Goal: Task Accomplishment & Management: Manage account settings

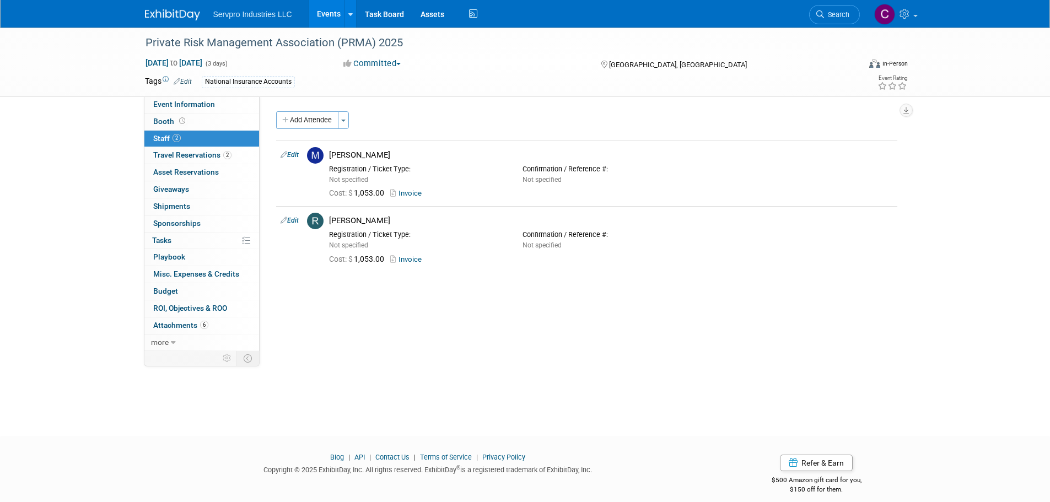
click at [331, 12] on link "Events" at bounding box center [329, 14] width 40 height 28
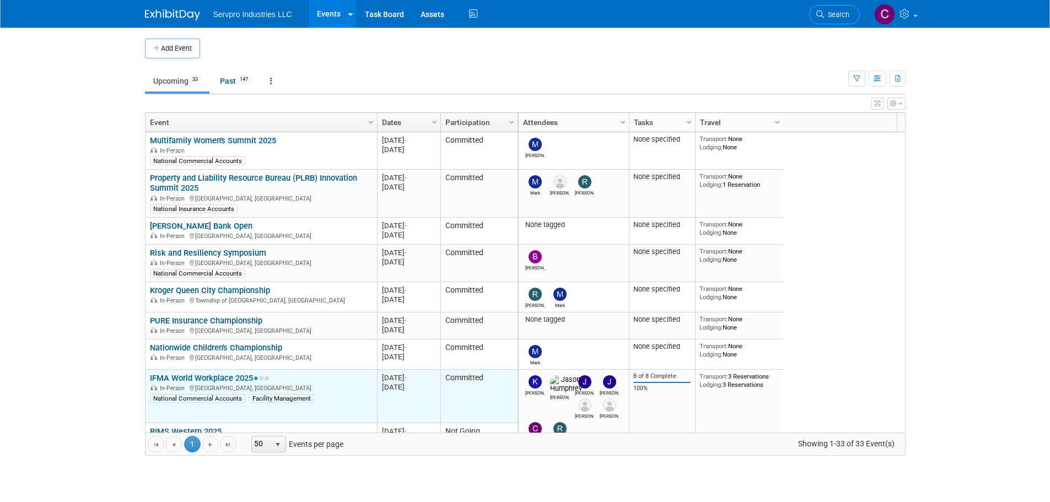
click at [170, 377] on link "IFMA World Workplace 2025" at bounding box center [210, 378] width 120 height 10
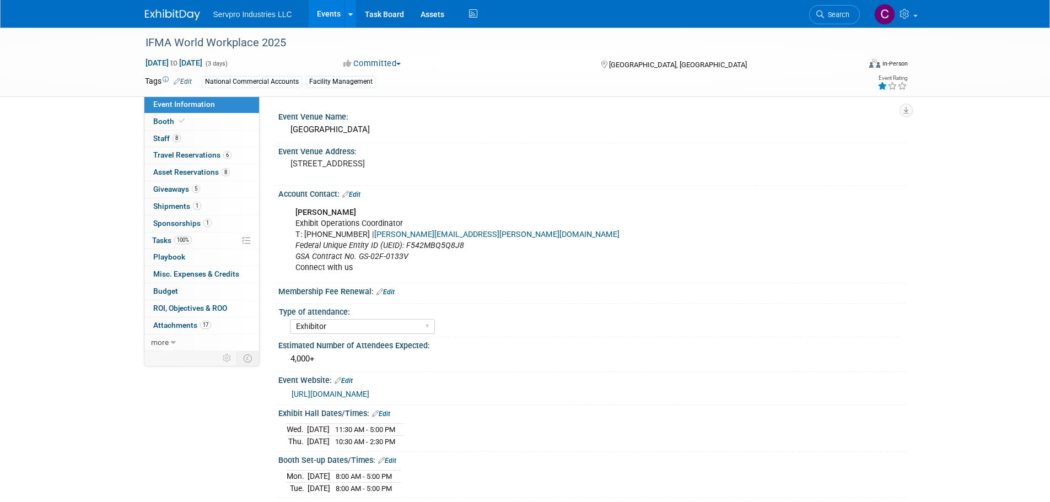
select select "Exhibitor"
select select "Linked In"
click at [159, 135] on span "Staff 8" at bounding box center [167, 138] width 28 height 9
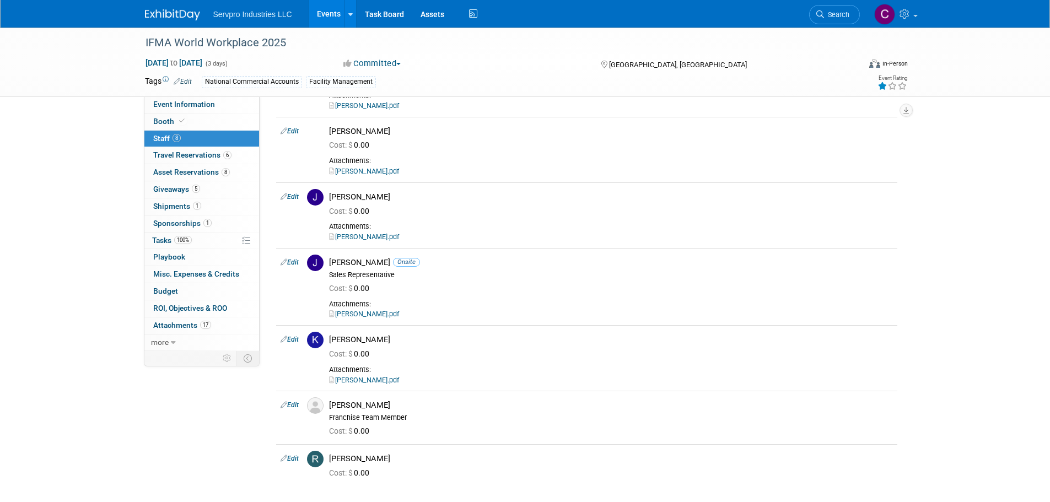
scroll to position [157, 0]
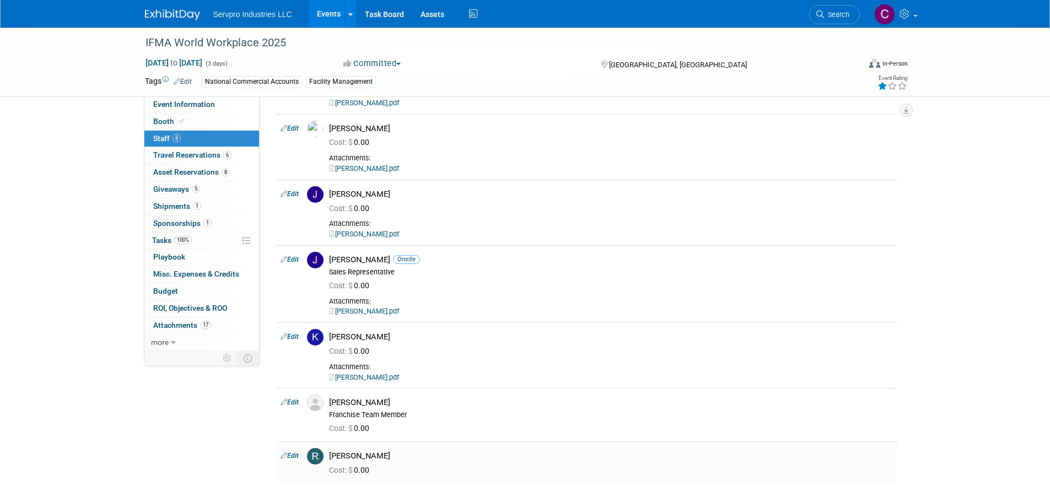
click at [290, 455] on link "Edit" at bounding box center [290, 456] width 18 height 8
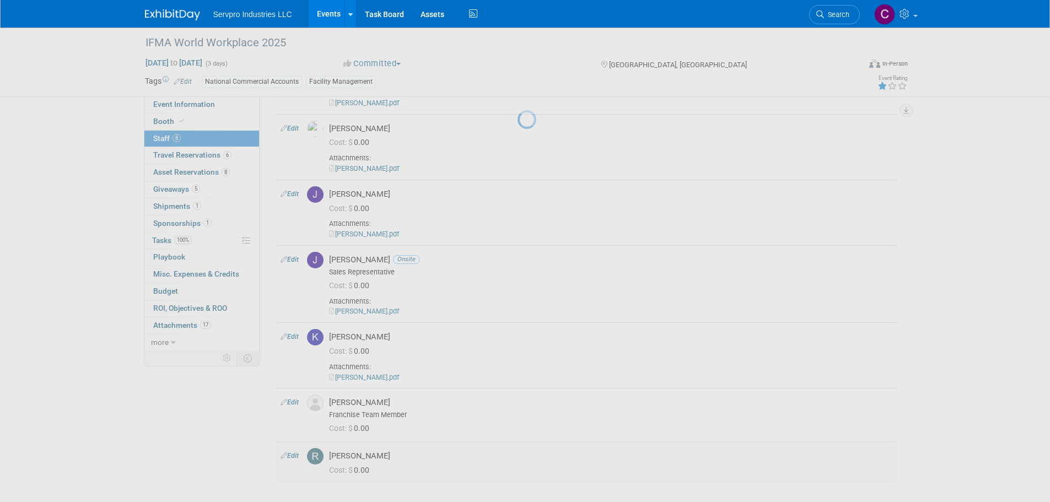
select select "a062465e-8b13-4694-bfb9-ca989d39368b"
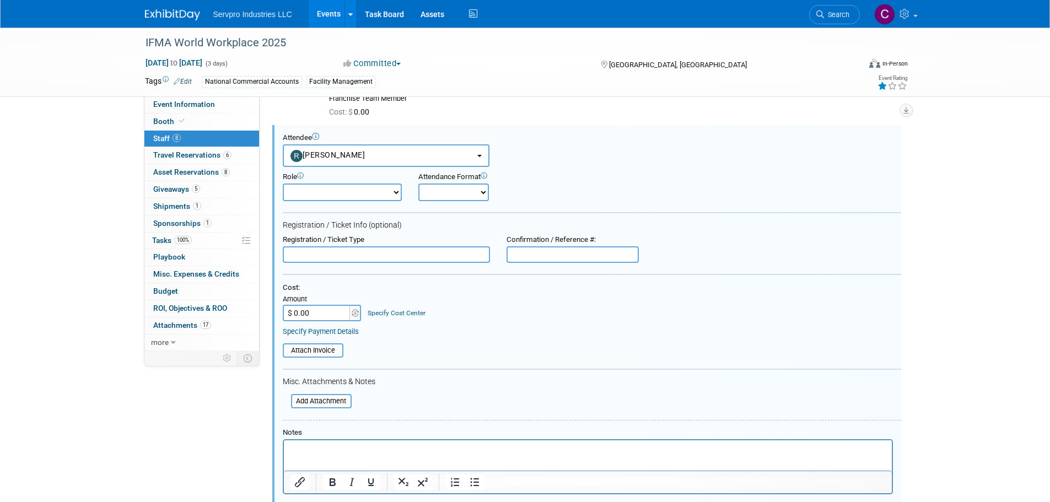
scroll to position [0, 0]
click at [313, 257] on input "text" at bounding box center [386, 254] width 207 height 17
click at [311, 309] on input "$ 0.00" at bounding box center [317, 313] width 69 height 17
type input "$ 159.00"
click at [377, 341] on div "Attach Invoice" at bounding box center [592, 346] width 618 height 21
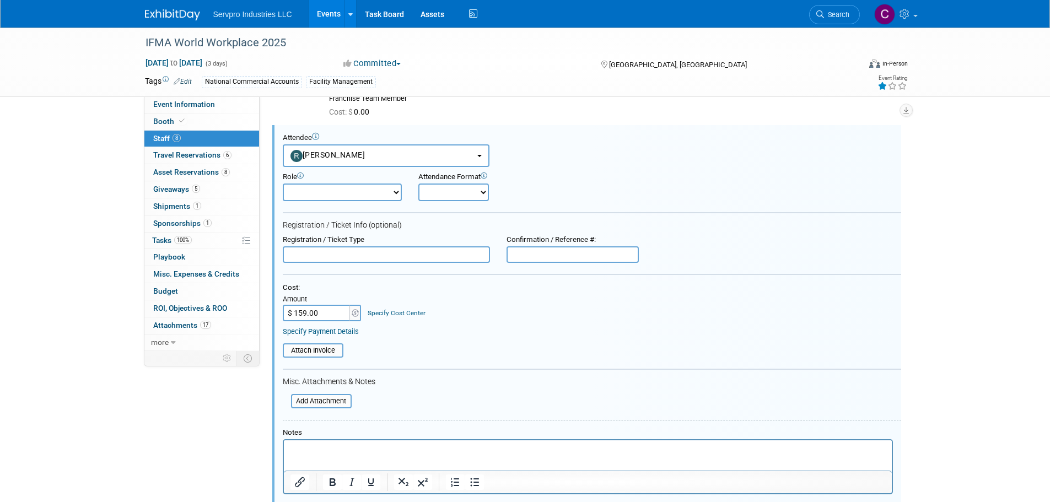
scroll to position [609, 0]
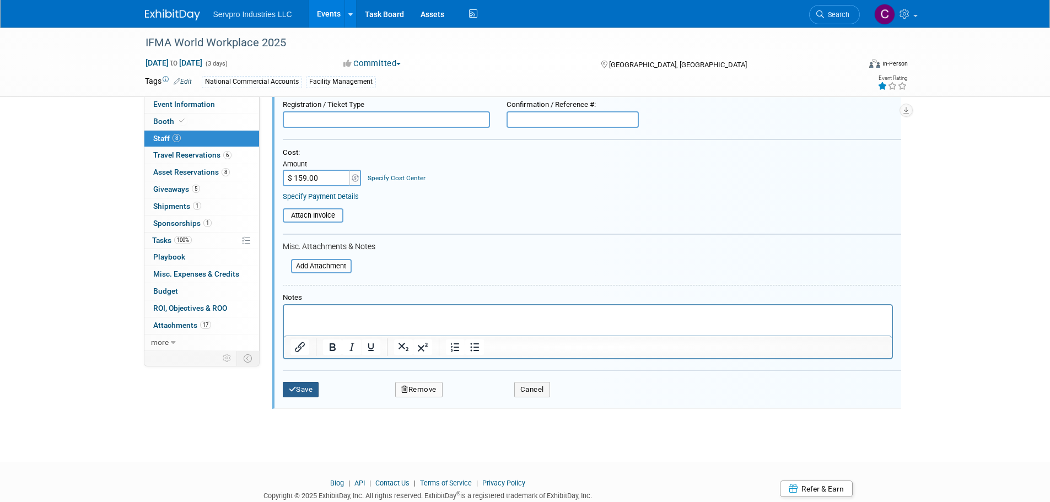
click at [309, 384] on button "Save" at bounding box center [301, 389] width 36 height 15
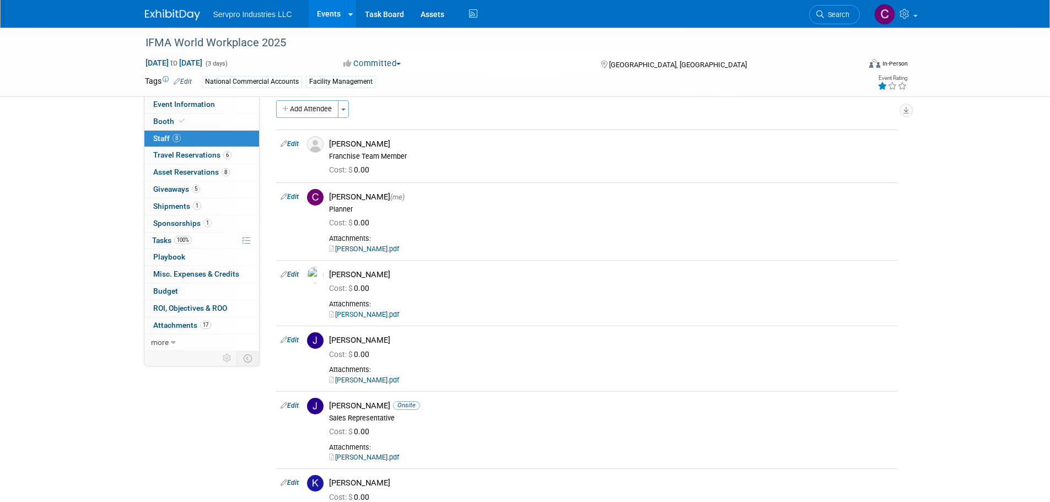
scroll to position [292, 0]
